Goal: Information Seeking & Learning: Learn about a topic

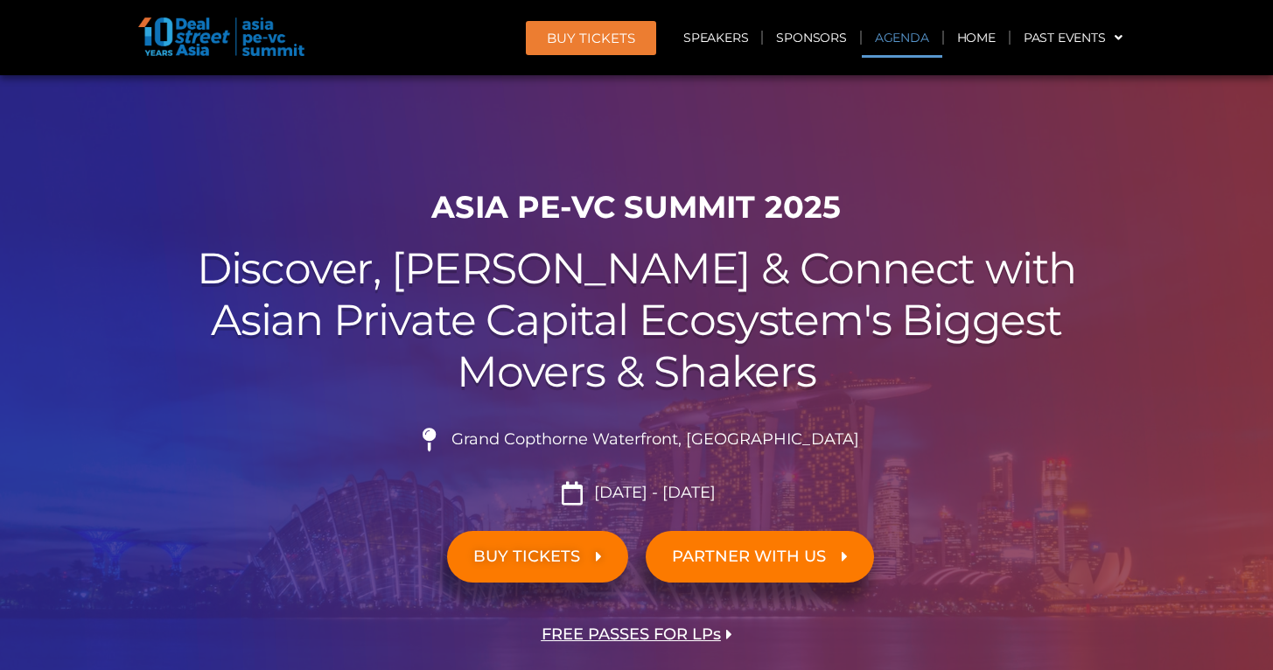
click at [891, 38] on link "Agenda" at bounding box center [902, 37] width 80 height 40
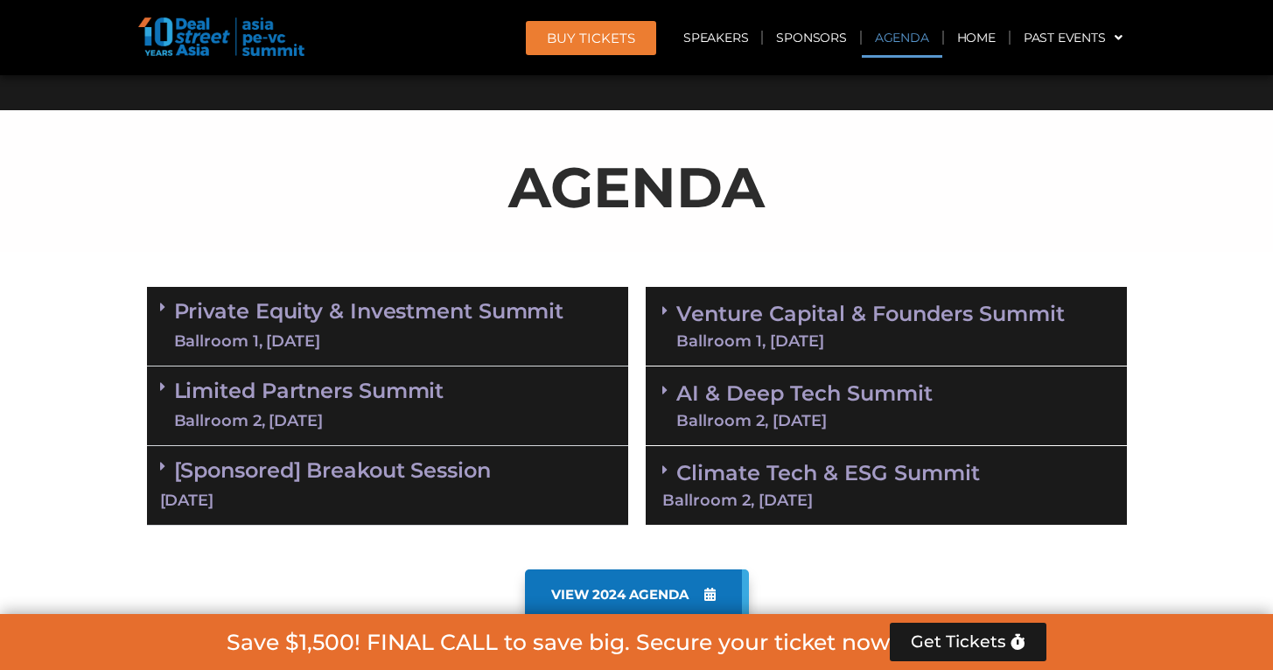
scroll to position [916, 0]
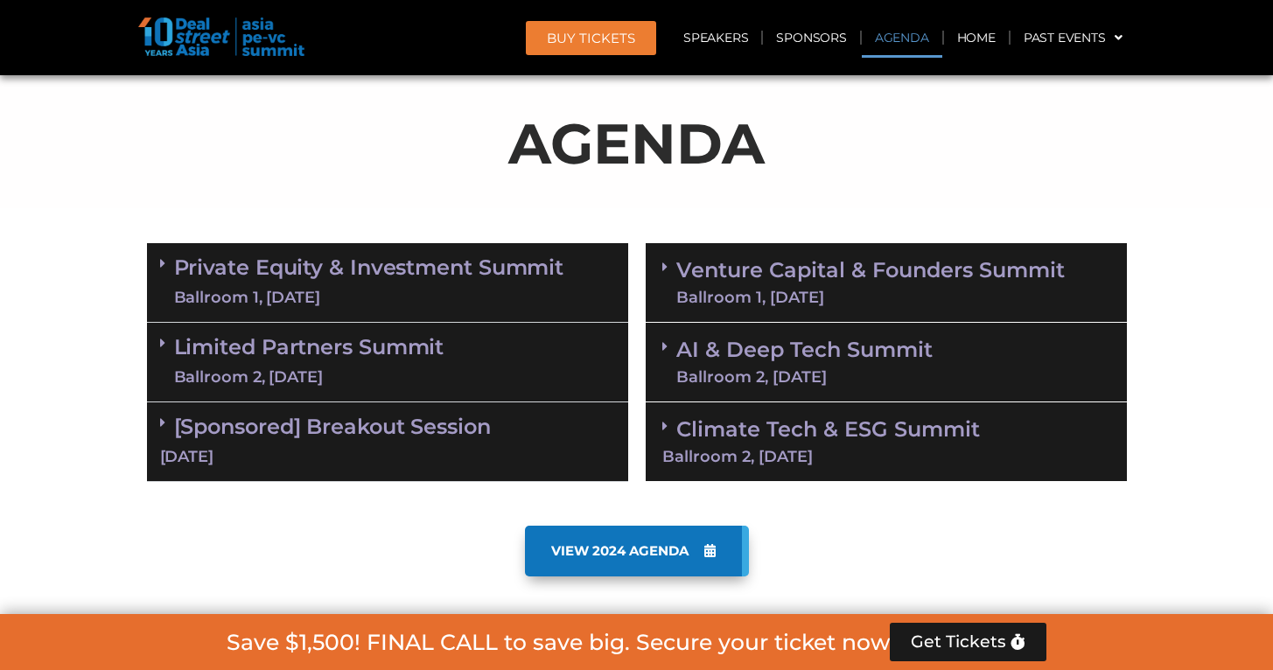
click at [418, 367] on div "Ballroom 2, [DATE]" at bounding box center [309, 378] width 270 height 22
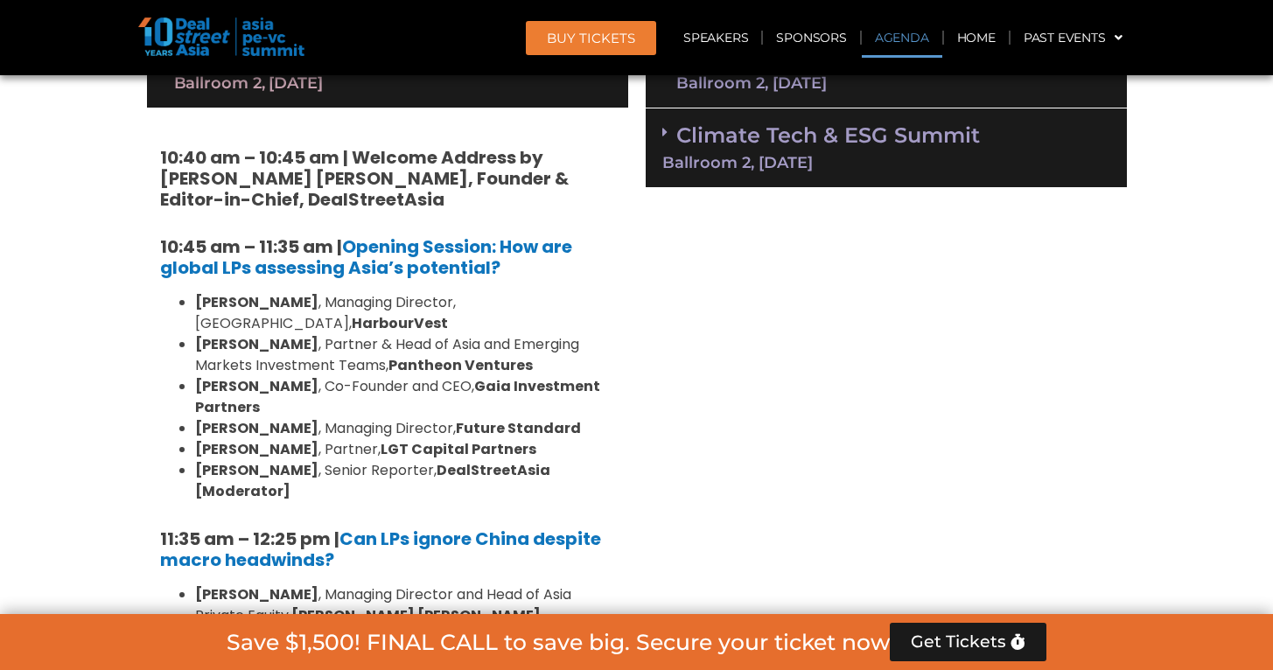
scroll to position [1263, 0]
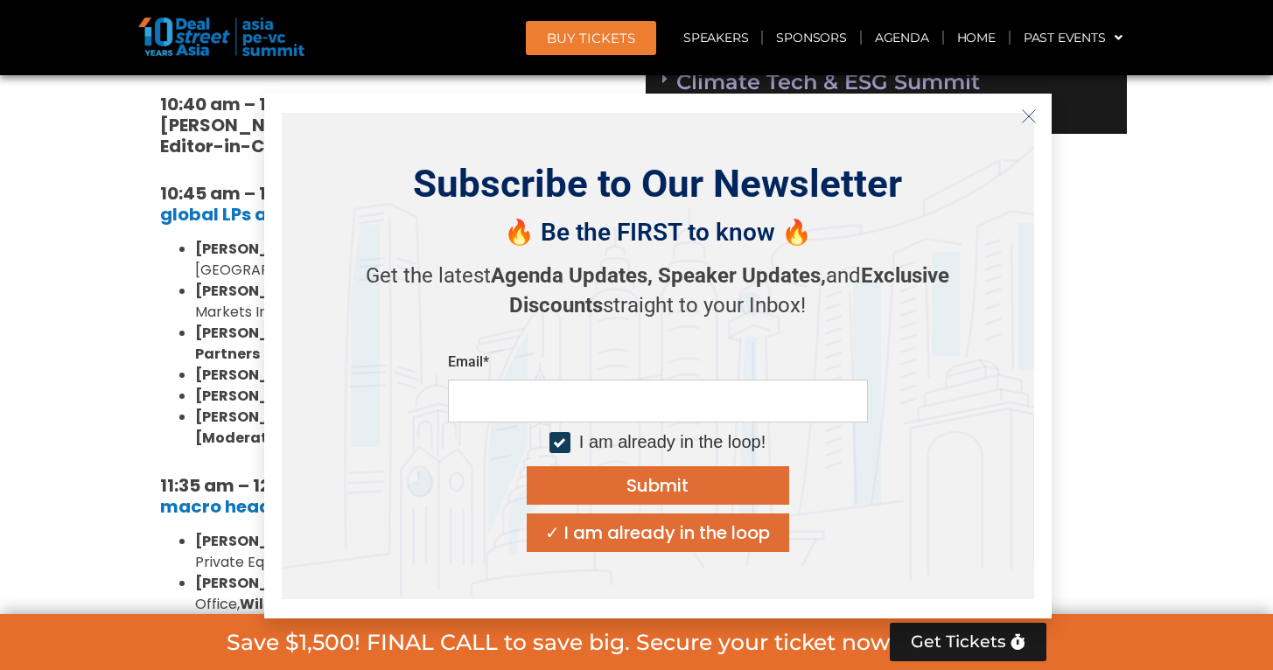
click at [1025, 111] on icon "Close" at bounding box center [1029, 116] width 16 height 16
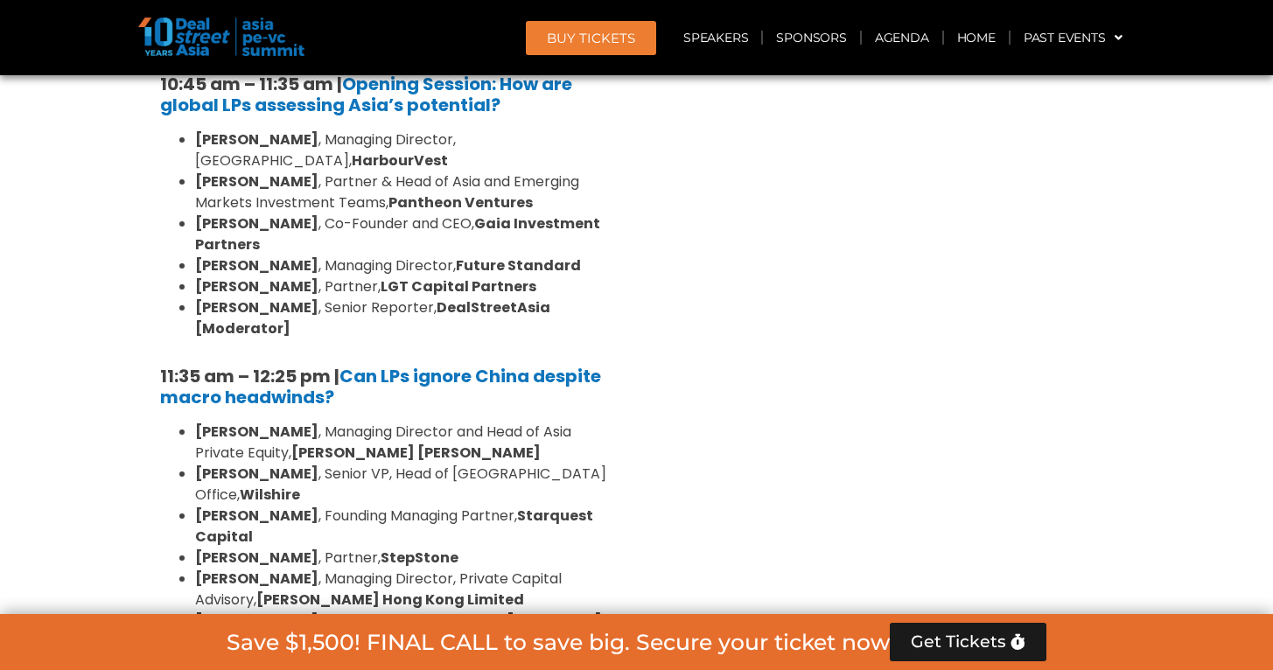
scroll to position [1763, 0]
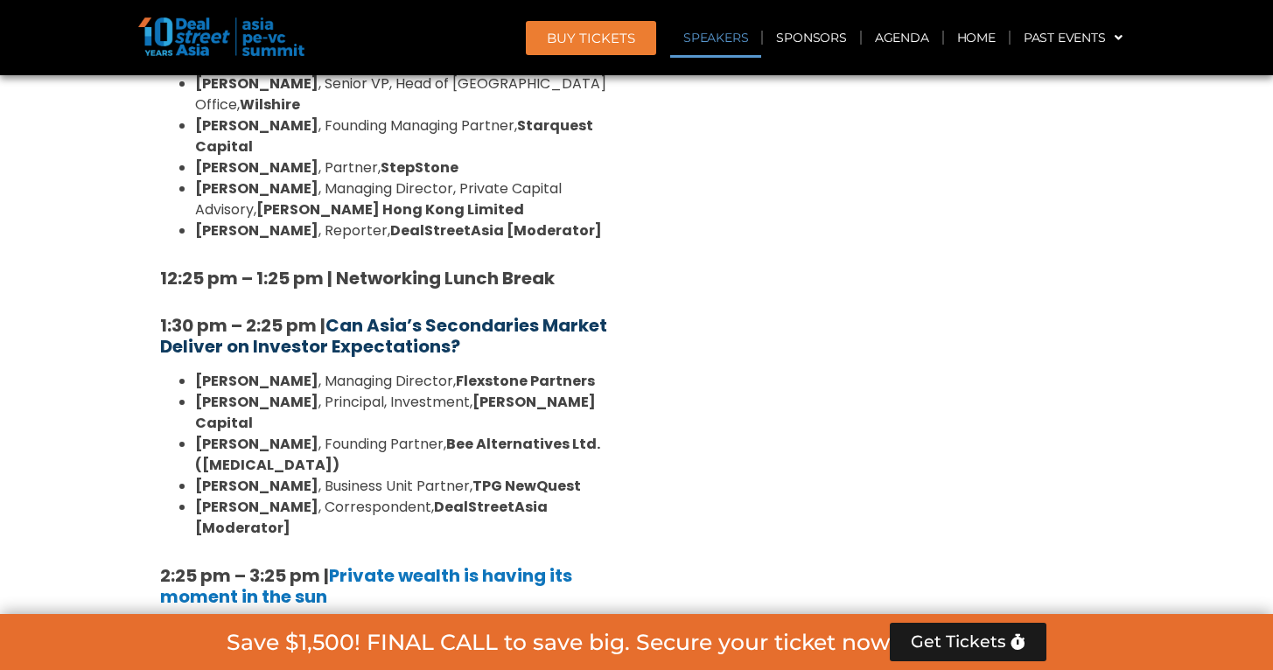
click at [398, 313] on b "Can Asia’s Secondaries Market Deliver on Investor Expectations?" at bounding box center [383, 335] width 447 height 45
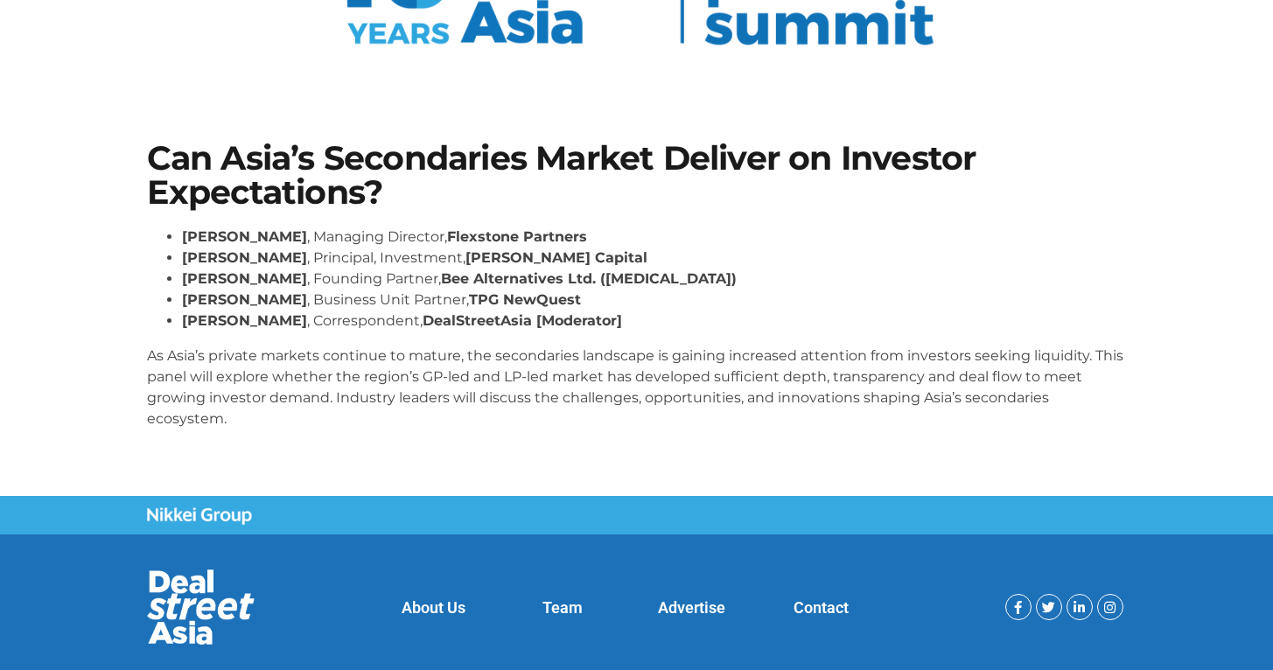
scroll to position [269, 0]
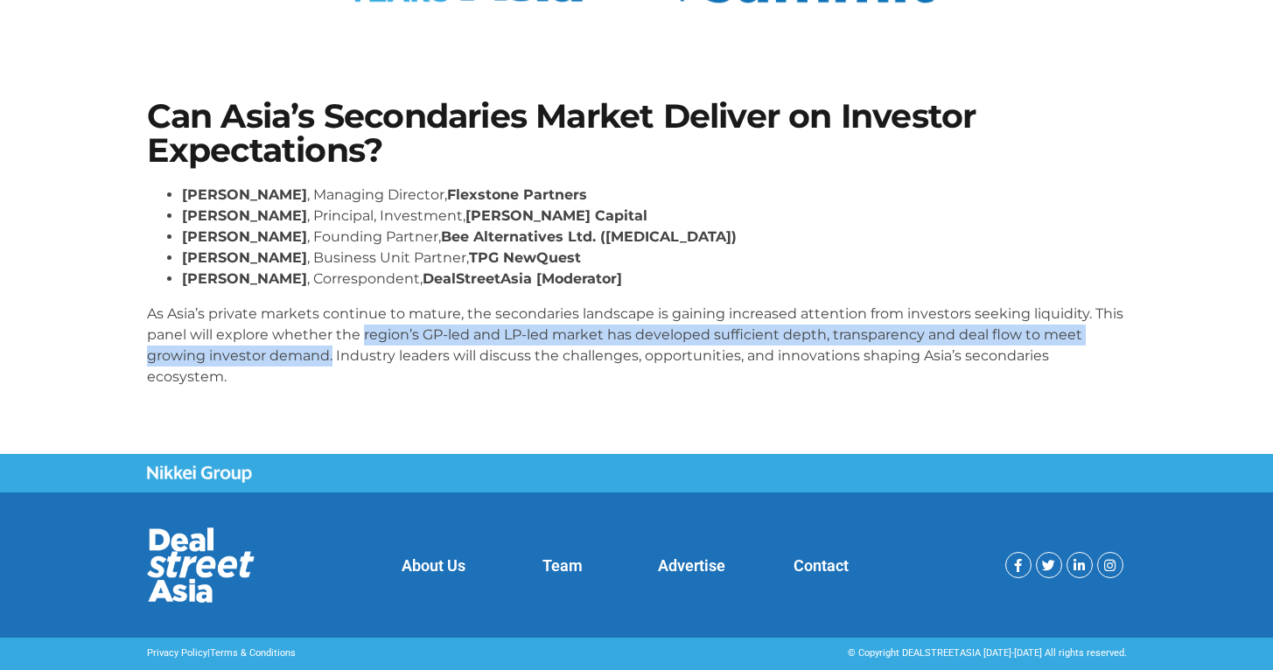
drag, startPoint x: 332, startPoint y: 357, endPoint x: 364, endPoint y: 332, distance: 40.4
click at [363, 332] on p "As Asia’s private markets continue to mature, the secondaries landscape is gain…" at bounding box center [637, 346] width 980 height 84
copy p "region’s GP-led and LP-led market has developed sufficient depth, transparency …"
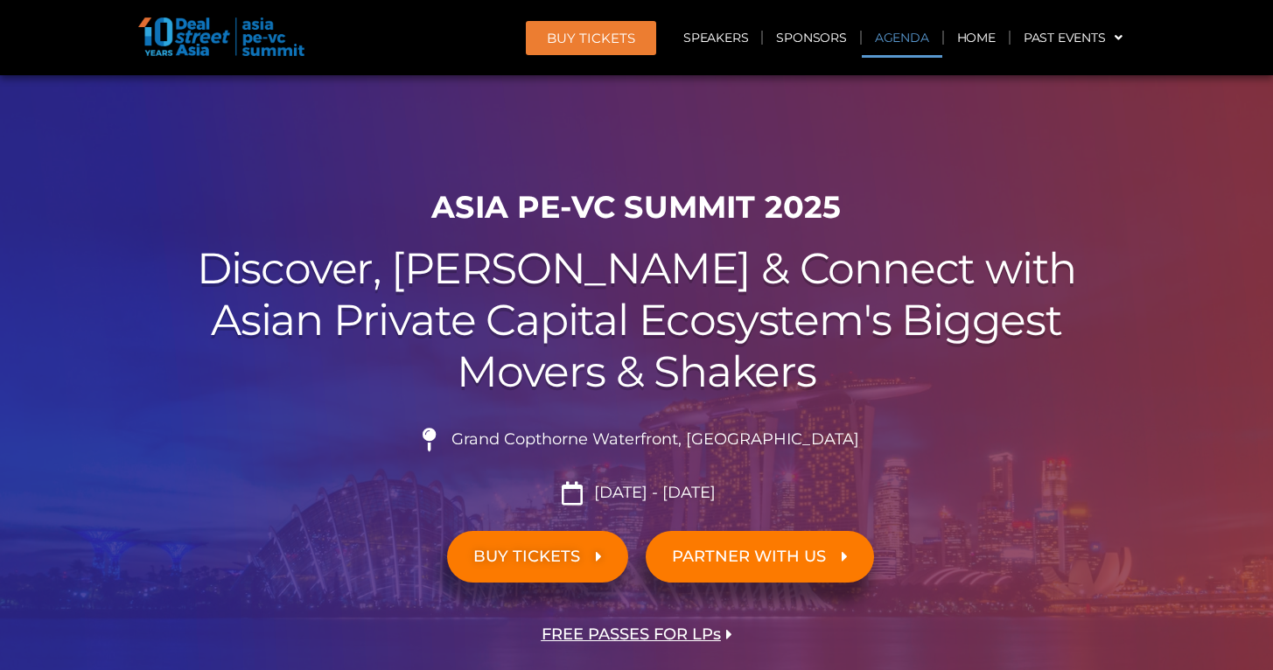
click at [881, 35] on link "Agenda" at bounding box center [902, 37] width 80 height 40
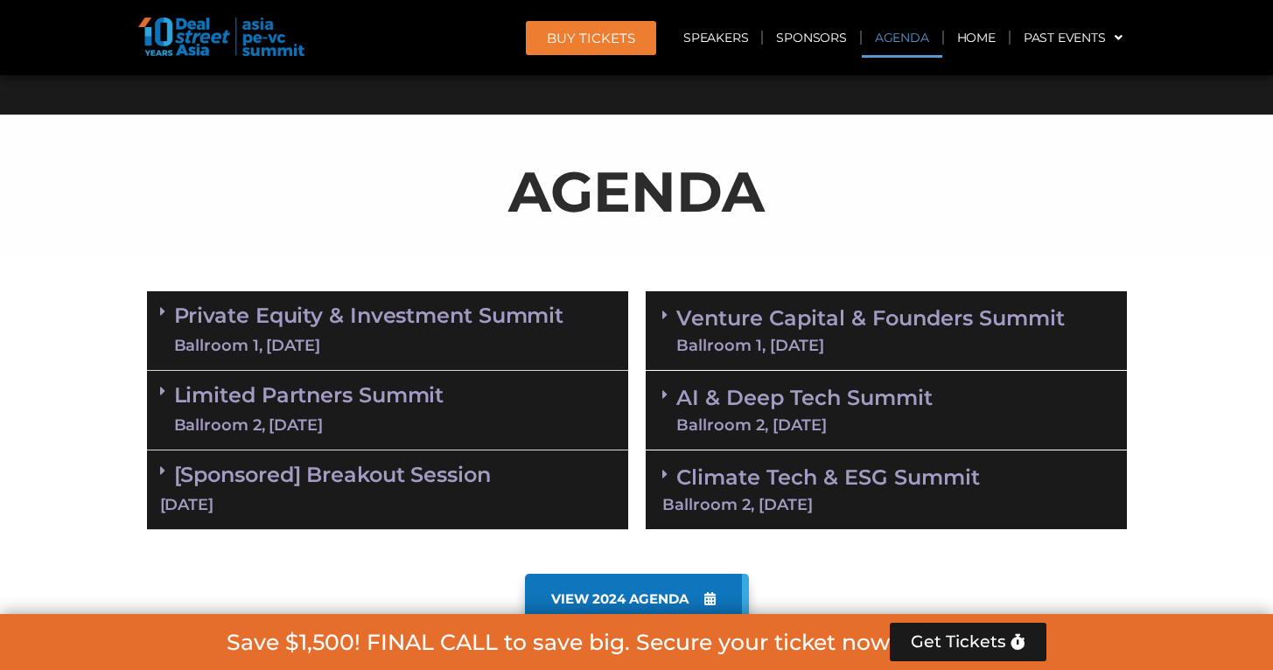
scroll to position [916, 0]
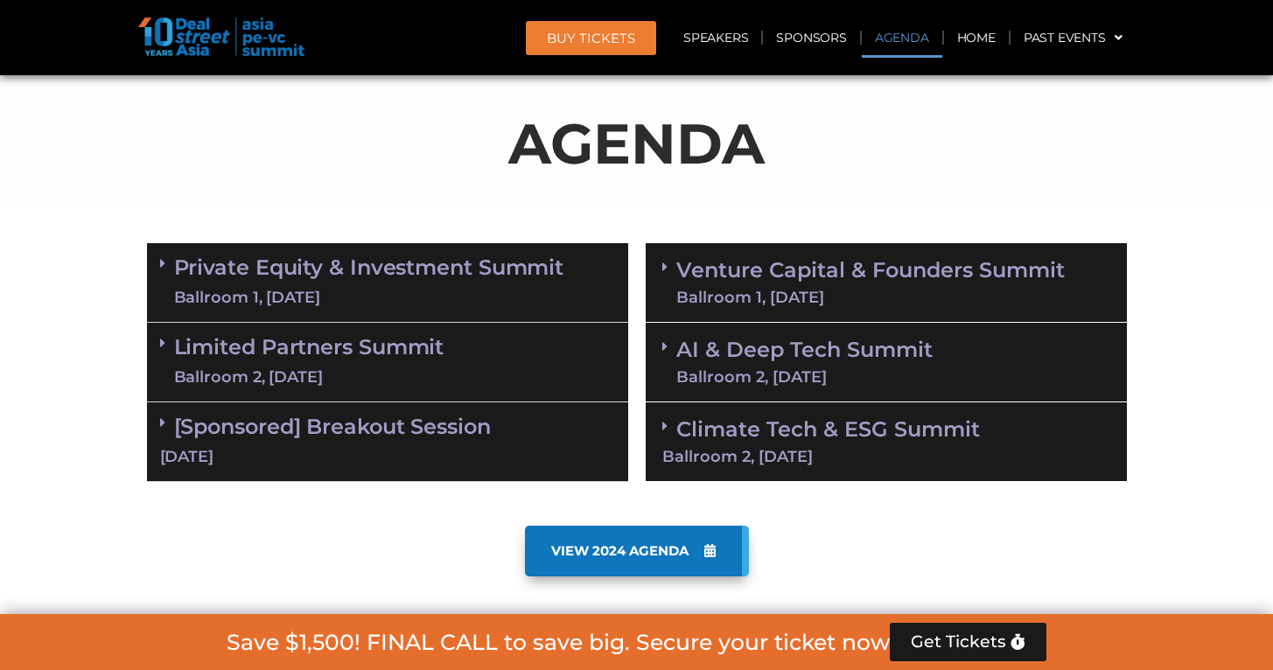
click at [402, 371] on div "Ballroom 2, [DATE]" at bounding box center [309, 378] width 270 height 22
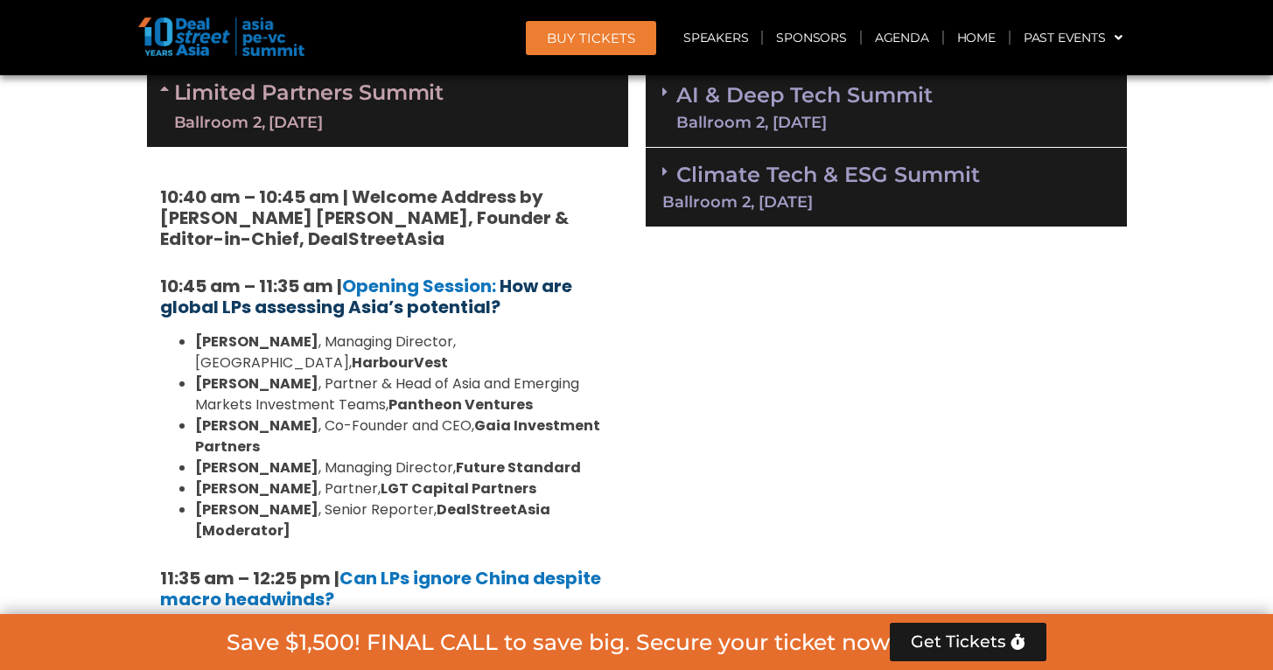
scroll to position [1529, 0]
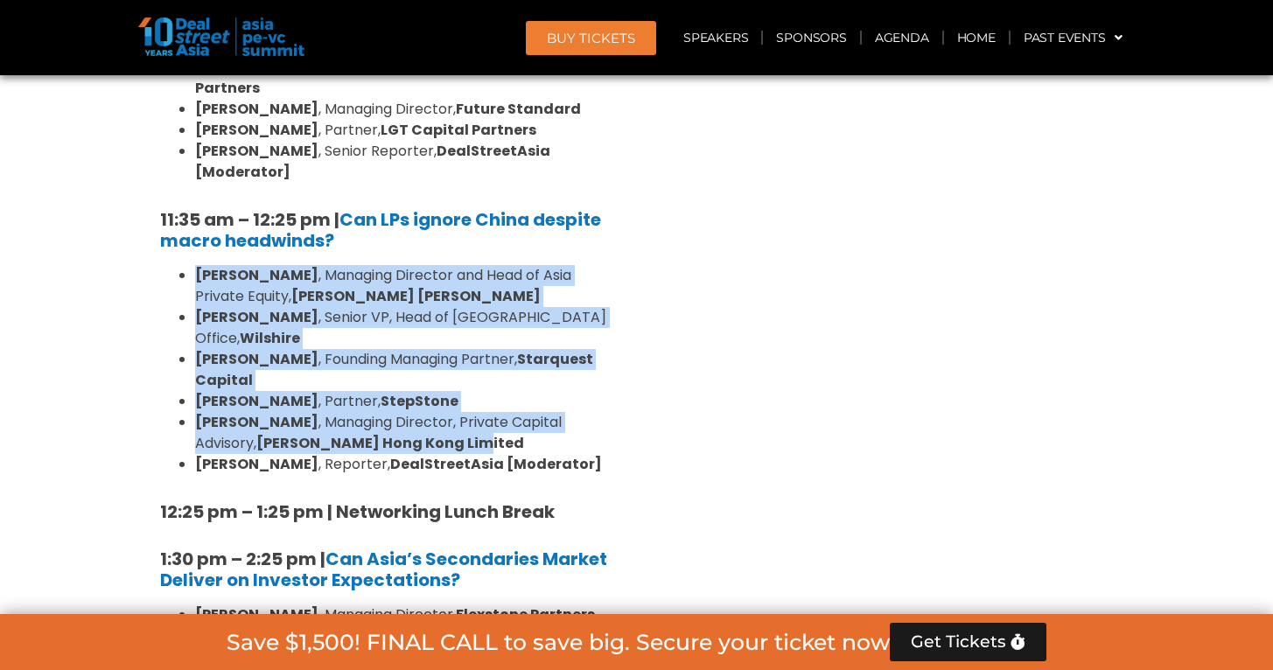
drag, startPoint x: 401, startPoint y: 377, endPoint x: 180, endPoint y: 238, distance: 260.7
click at [180, 265] on ul "[PERSON_NAME] , Managing Director and Head of Asia Private Equity, [PERSON_NAME…" at bounding box center [387, 370] width 455 height 210
copy ul "[PERSON_NAME] , Managing Director and Head of Asia Private Equity, [PERSON_NAME…"
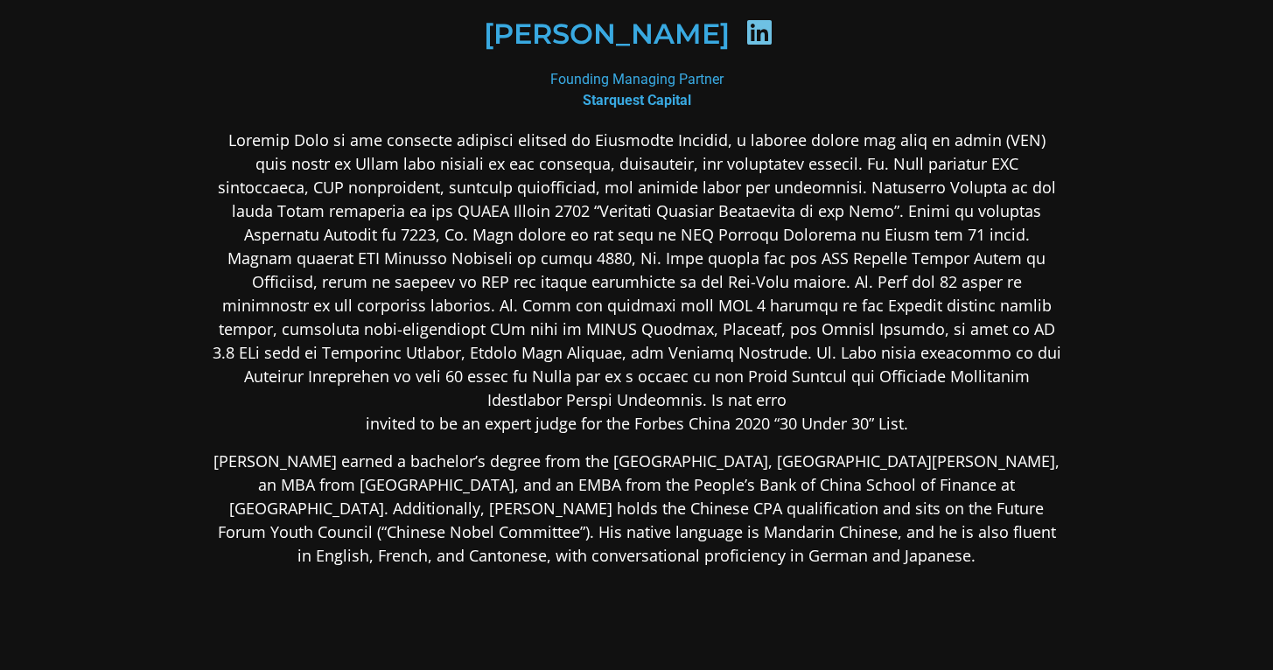
scroll to position [326, 0]
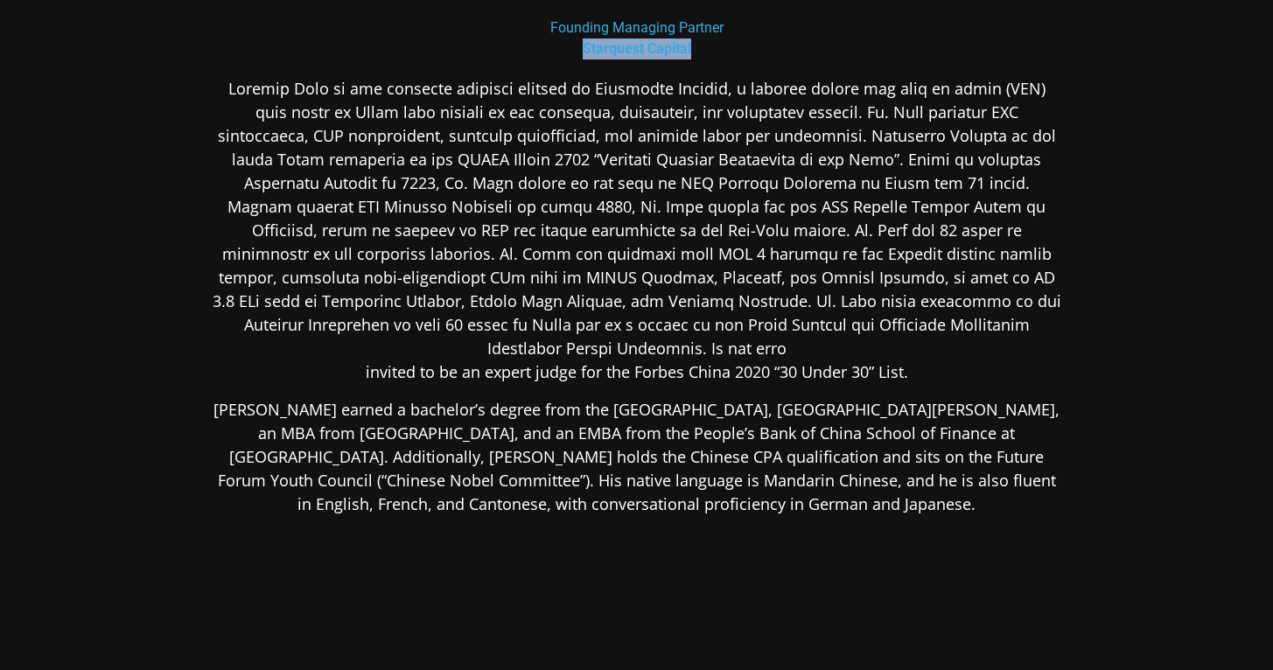
drag, startPoint x: 578, startPoint y: 48, endPoint x: 726, endPoint y: 43, distance: 148.0
click at [726, 43] on div "Founding Managing Partner Starquest Capital" at bounding box center [637, 38] width 850 height 42
copy b "Starquest Capital"
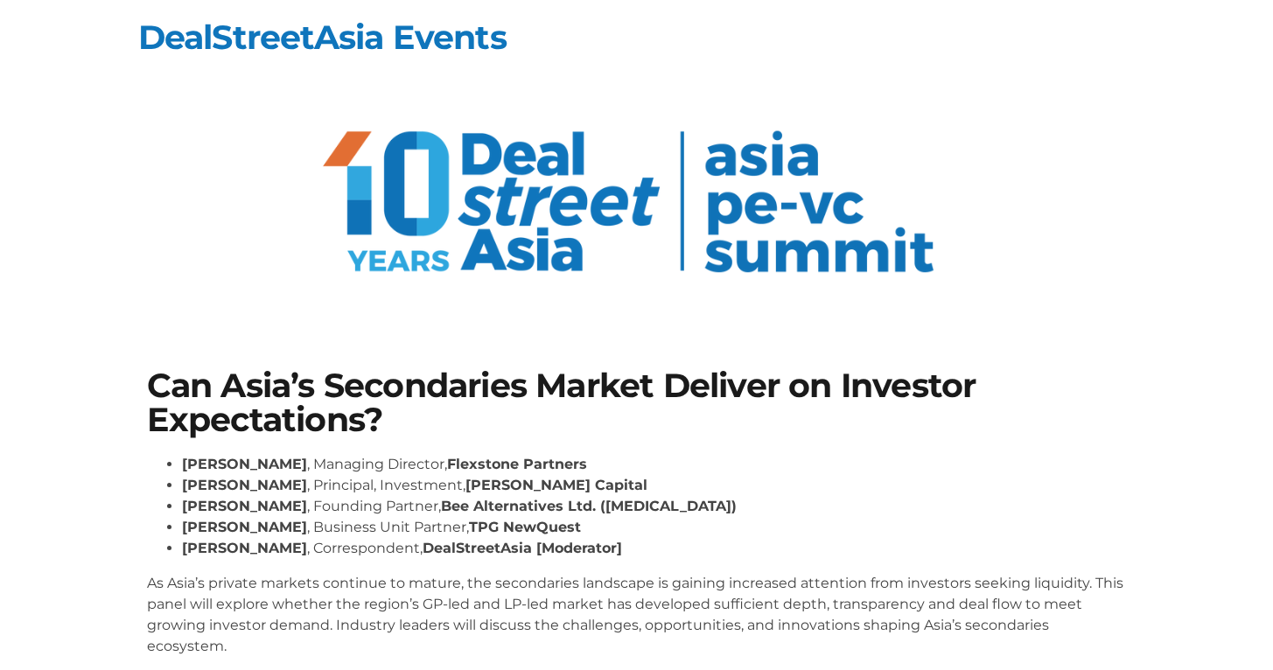
scroll to position [269, 0]
